Goal: Task Accomplishment & Management: Use online tool/utility

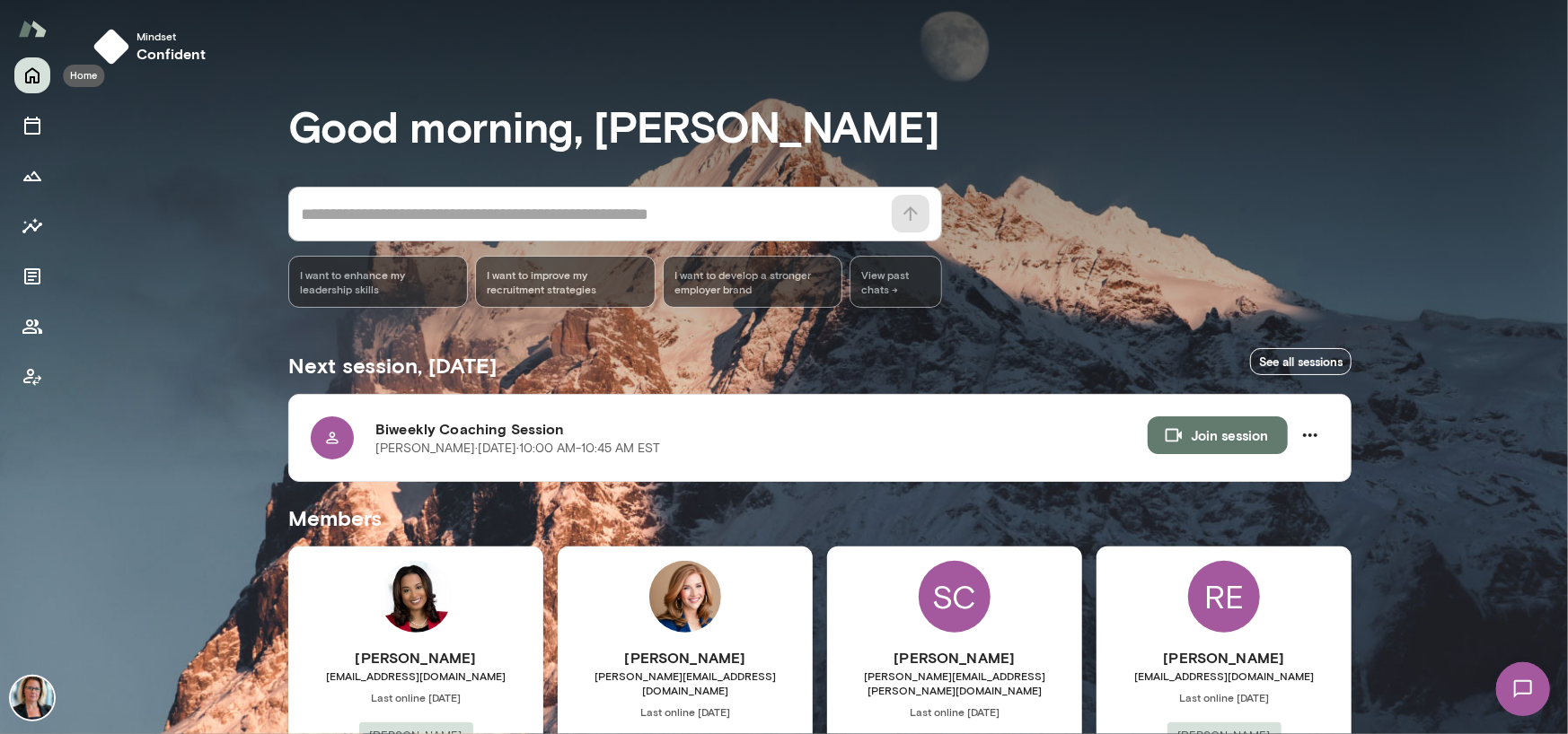
click at [29, 72] on icon "Home" at bounding box center [33, 75] width 22 height 22
click at [38, 272] on icon "Documents" at bounding box center [33, 277] width 22 height 22
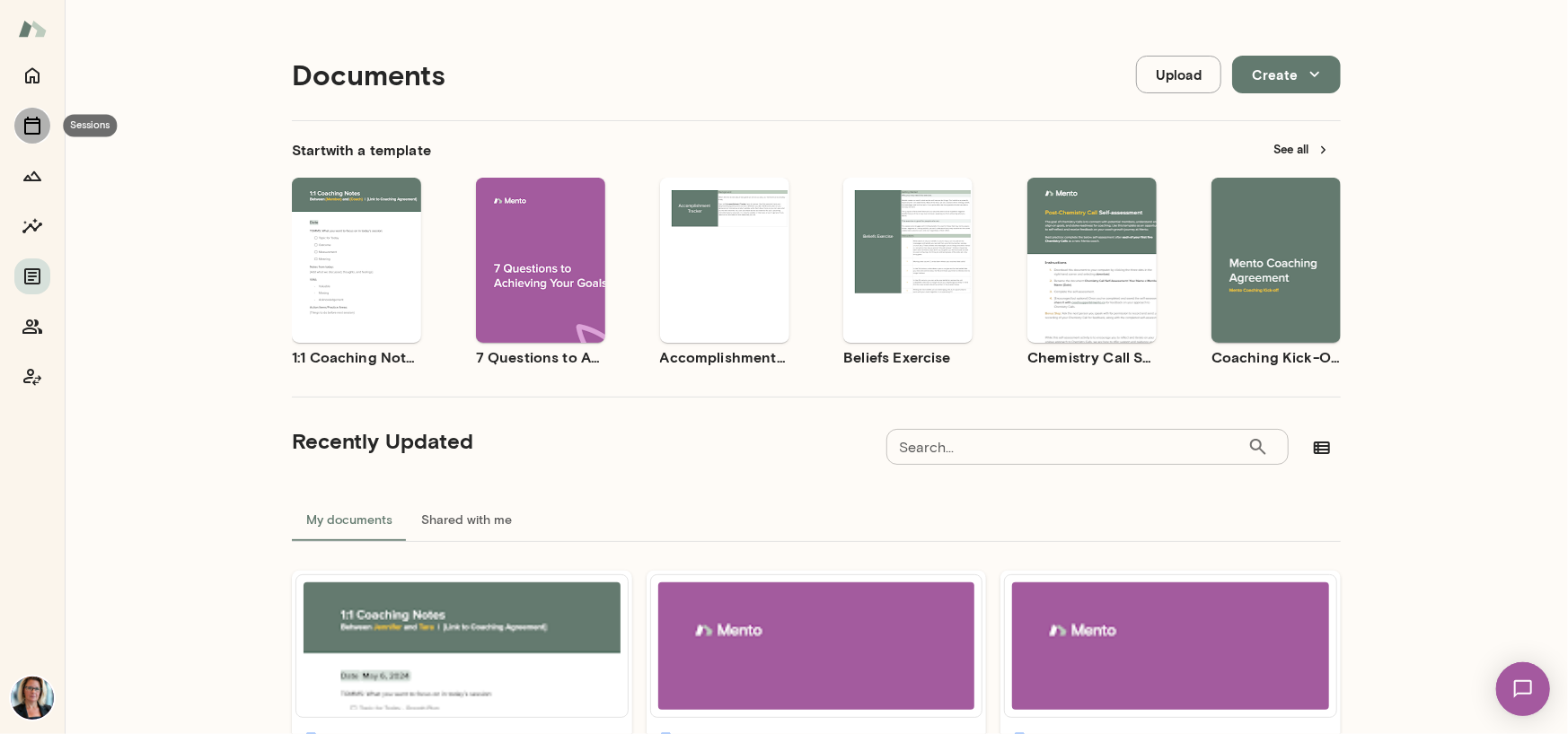
click at [36, 122] on icon "Sessions" at bounding box center [33, 126] width 16 height 18
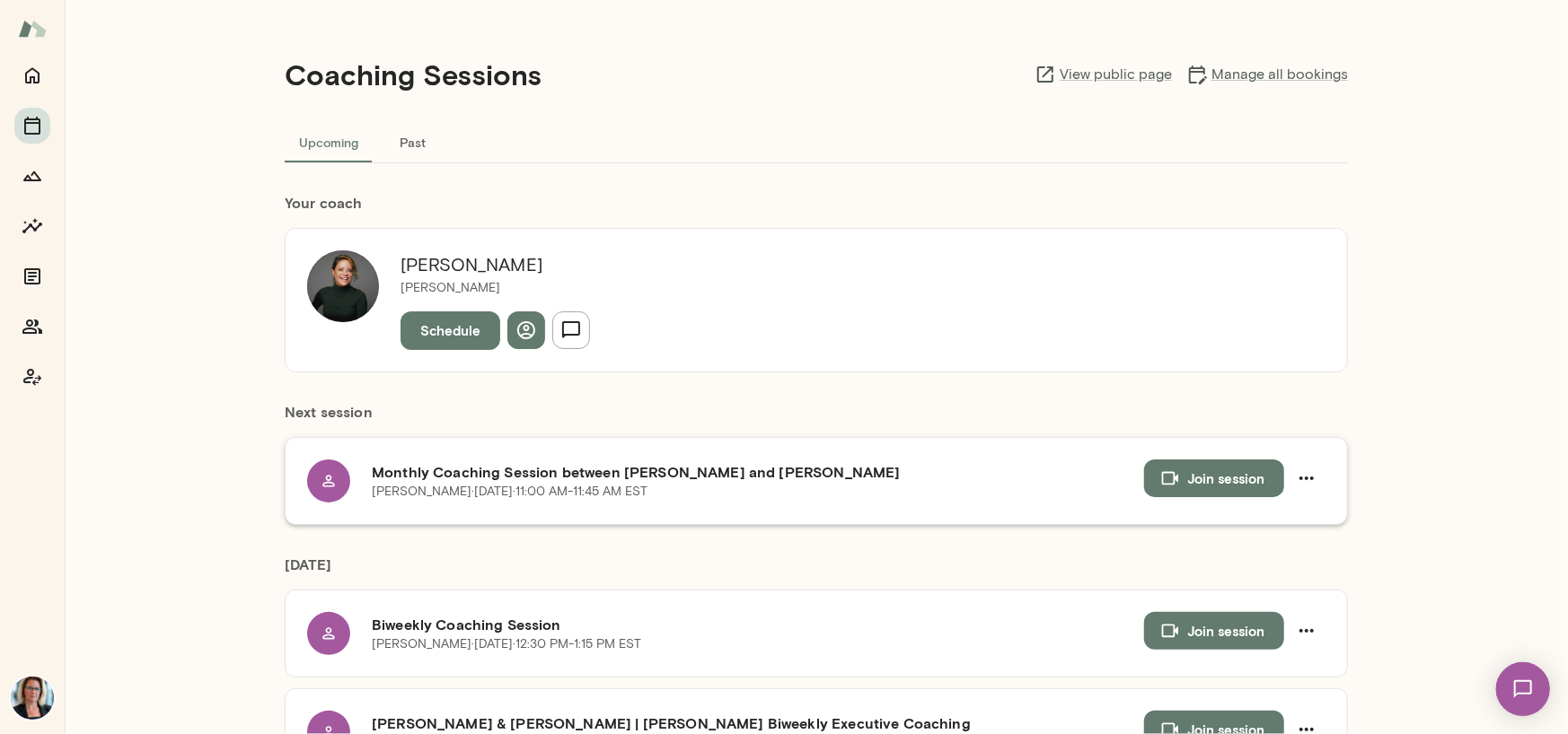
click at [1199, 481] on button "Join session" at bounding box center [1214, 479] width 140 height 38
